Goal: Transaction & Acquisition: Purchase product/service

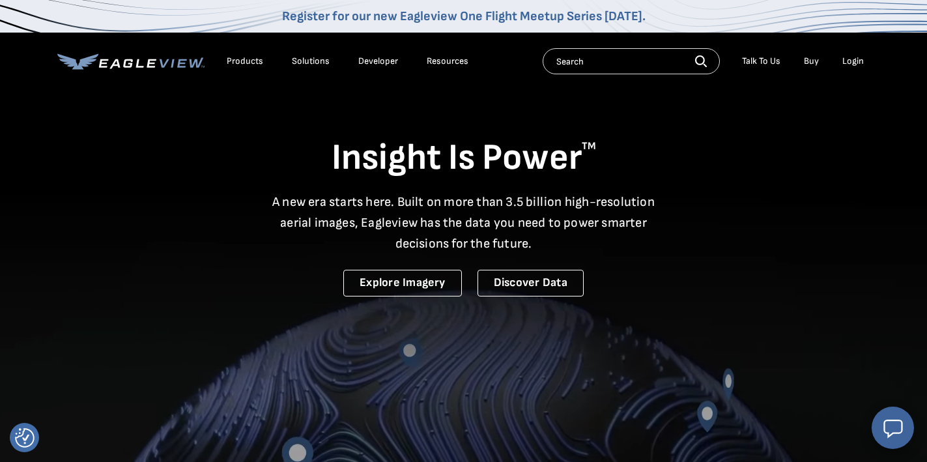
click at [855, 66] on div "Login" at bounding box center [854, 61] width 22 height 12
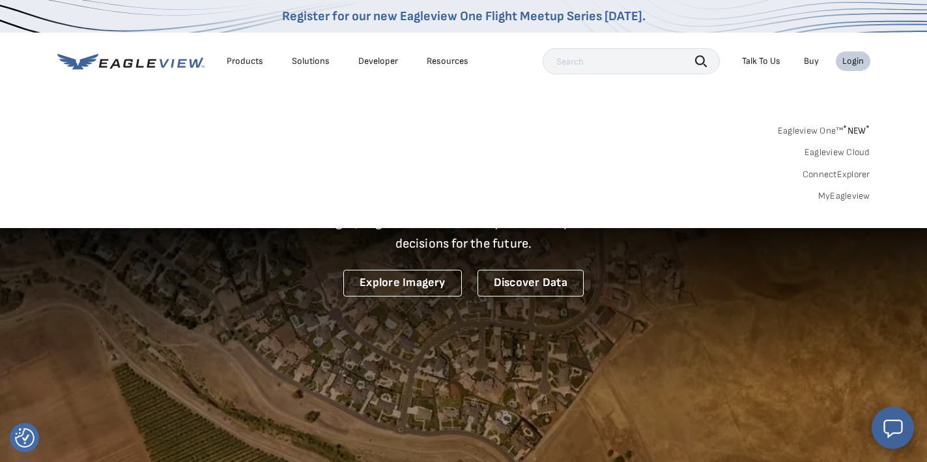
click at [850, 197] on link "MyEagleview" at bounding box center [844, 196] width 52 height 12
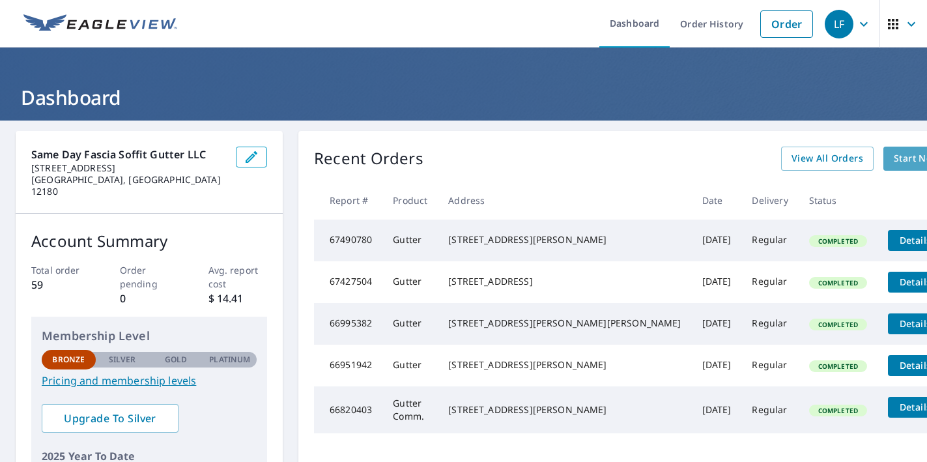
click at [894, 162] on span "Start New Order" at bounding box center [932, 159] width 76 height 16
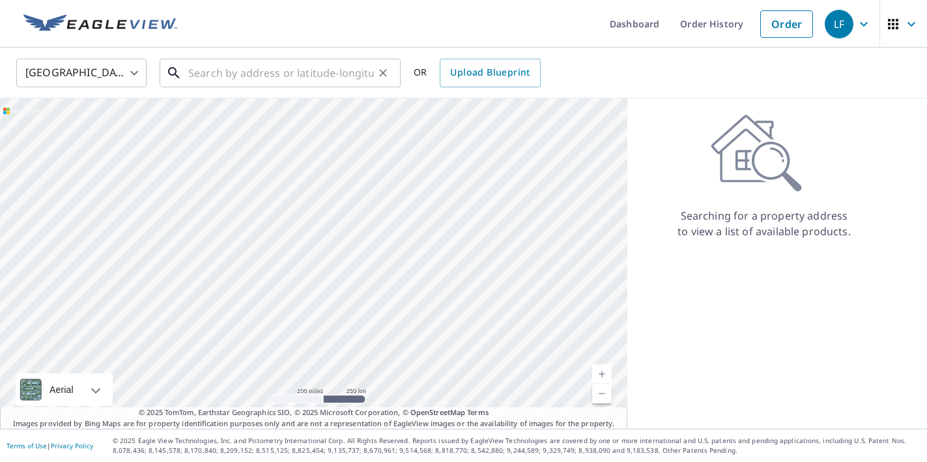
click at [281, 68] on input "text" at bounding box center [281, 73] width 186 height 36
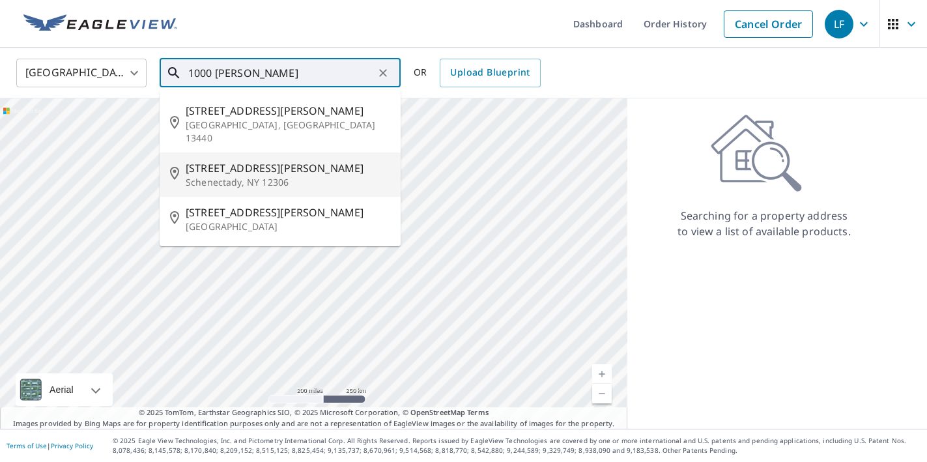
click at [267, 162] on span "[STREET_ADDRESS][PERSON_NAME]" at bounding box center [288, 168] width 205 height 16
type input "[STREET_ADDRESS][PERSON_NAME]"
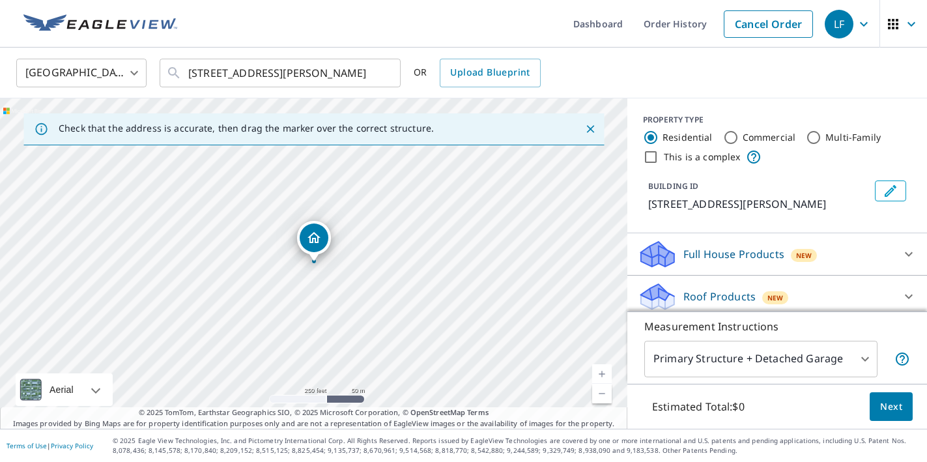
click at [910, 298] on icon at bounding box center [909, 297] width 8 height 5
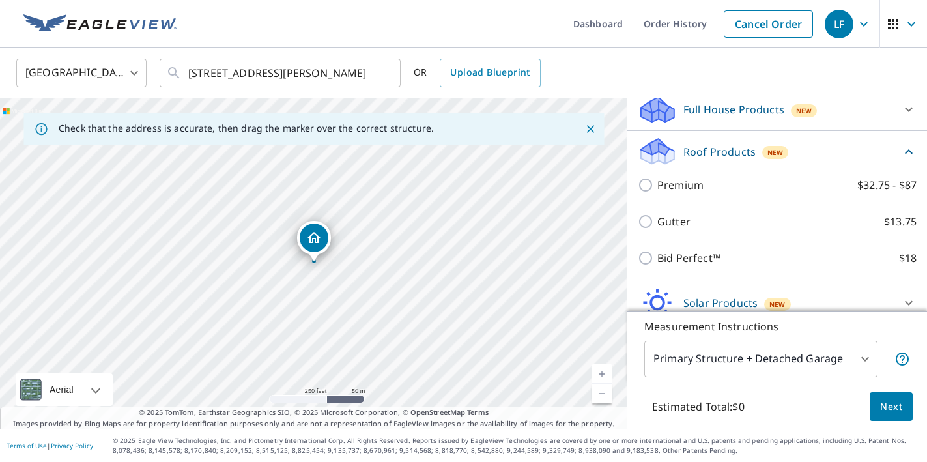
scroll to position [149, 0]
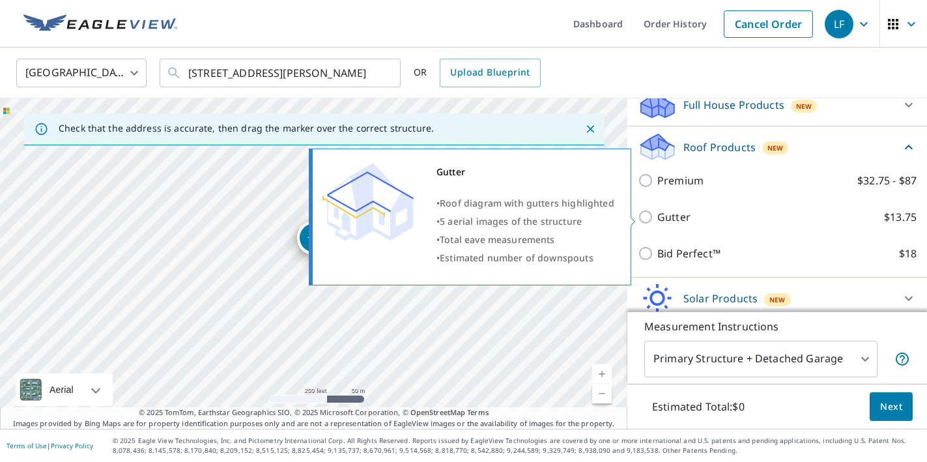
click at [650, 220] on input "Gutter $13.75" at bounding box center [648, 217] width 20 height 16
checkbox input "true"
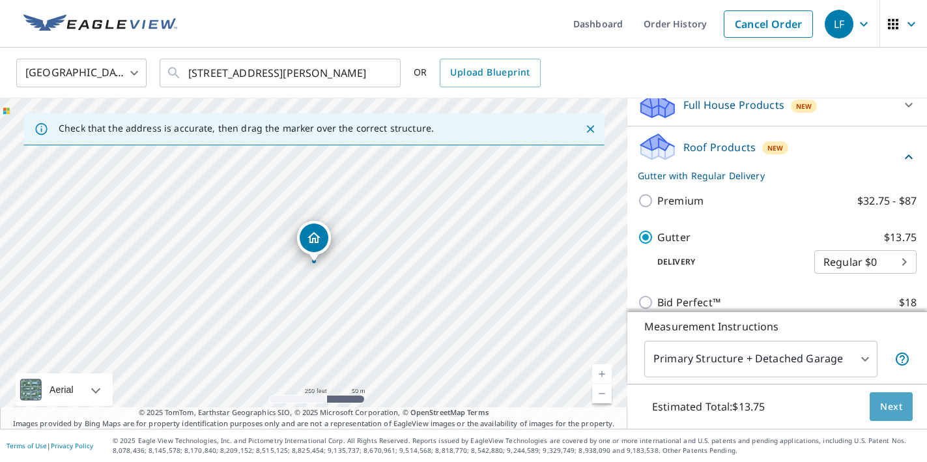
click at [889, 409] on span "Next" at bounding box center [891, 407] width 22 height 16
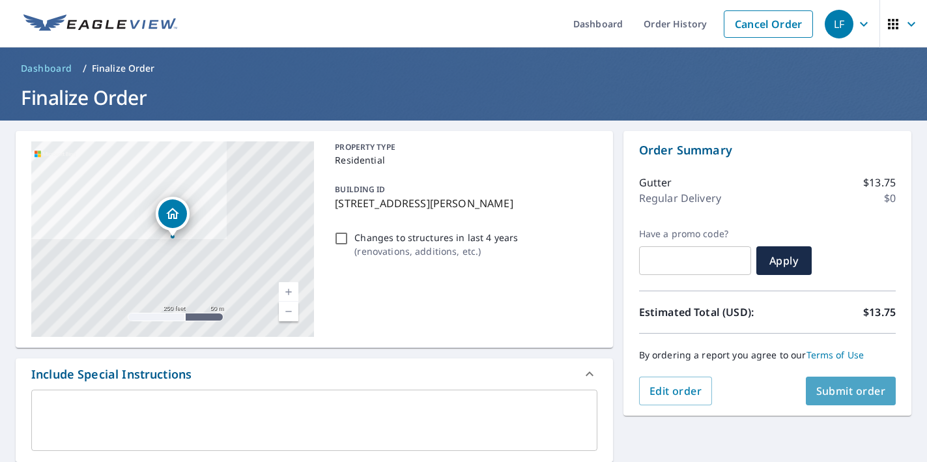
click at [848, 394] on span "Submit order" at bounding box center [851, 391] width 70 height 14
